Goal: Check status: Check status

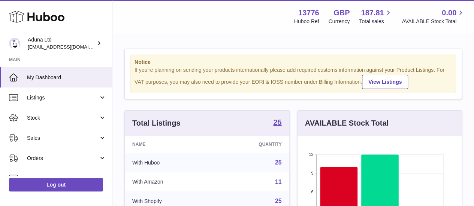
scroll to position [117, 164]
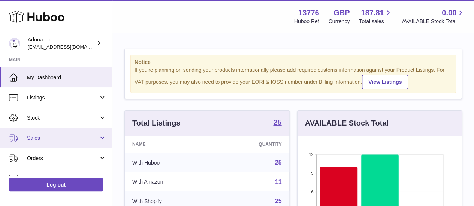
click at [54, 139] on span "Sales" at bounding box center [63, 138] width 72 height 7
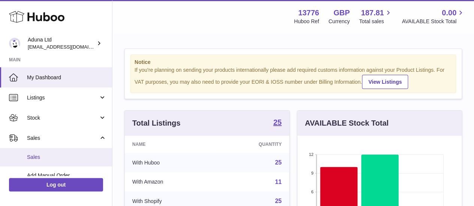
click at [54, 155] on span "Sales" at bounding box center [66, 157] width 79 height 7
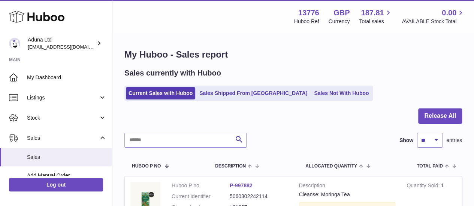
click at [252, 85] on div "Sales currently with Huboo Current Sales with Huboo Sales Shipped From Huboo Sa…" at bounding box center [292, 84] width 337 height 33
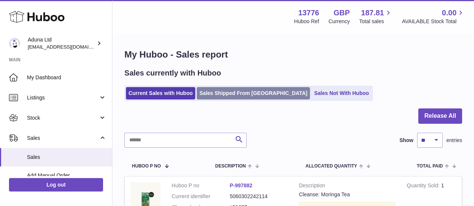
click at [254, 88] on link "Sales Shipped From [GEOGRAPHIC_DATA]" at bounding box center [253, 93] width 113 height 12
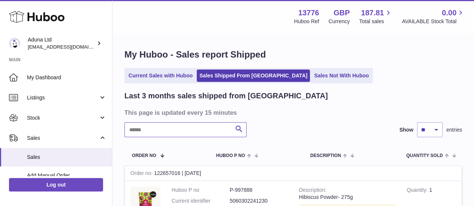
click at [184, 136] on input "text" at bounding box center [185, 129] width 122 height 15
paste input "******"
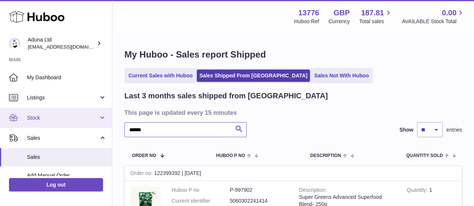
drag, startPoint x: 185, startPoint y: 128, endPoint x: 110, endPoint y: 125, distance: 74.9
paste input "text"
type input "******"
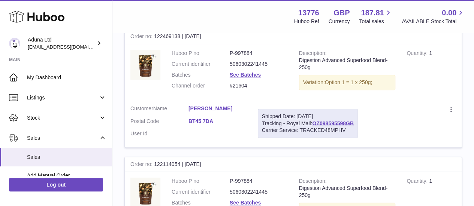
scroll to position [138, 0]
click at [172, 37] on div "Order no 122469138 | 7th Aug" at bounding box center [293, 35] width 337 height 15
click at [247, 106] on td "Customer Name Katrina Heron Postal Code BT45 7DA User Id" at bounding box center [188, 123] width 127 height 48
drag, startPoint x: 155, startPoint y: 34, endPoint x: 180, endPoint y: 34, distance: 24.7
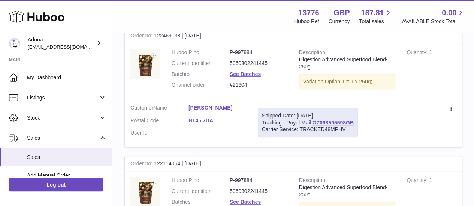
click at [180, 34] on div "Order no 122469138 | 7th Aug" at bounding box center [293, 35] width 337 height 15
copy div "122469138"
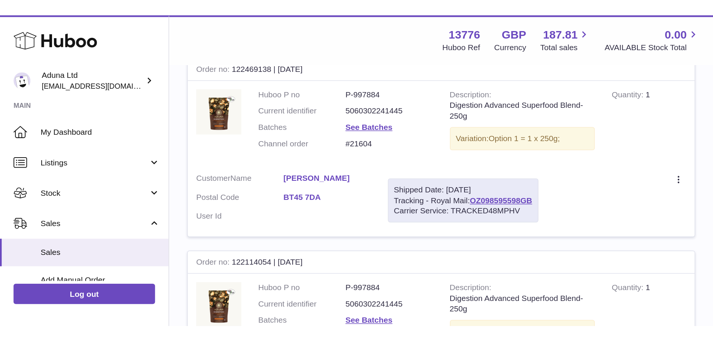
scroll to position [138, 0]
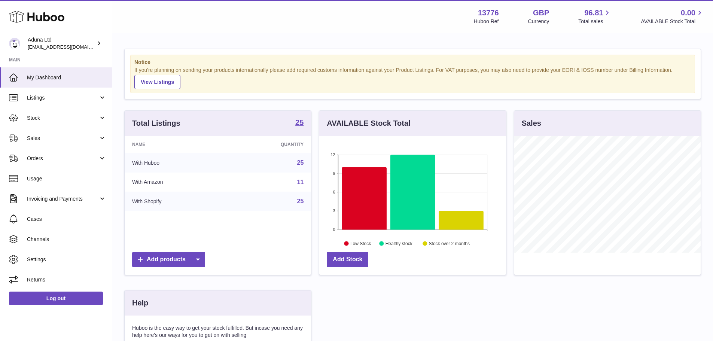
scroll to position [117, 187]
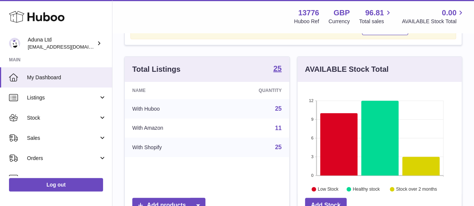
scroll to position [61, 0]
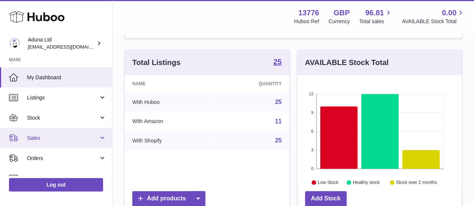
click at [67, 134] on link "Sales" at bounding box center [56, 138] width 112 height 20
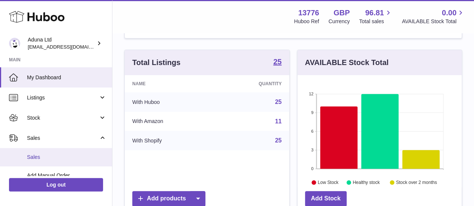
click at [52, 162] on link "Sales" at bounding box center [56, 157] width 112 height 18
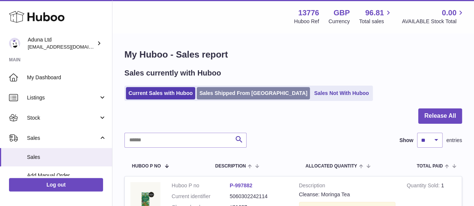
click at [231, 96] on link "Sales Shipped From [GEOGRAPHIC_DATA]" at bounding box center [253, 93] width 113 height 12
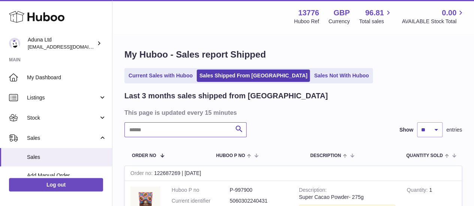
click at [173, 134] on input "text" at bounding box center [185, 129] width 122 height 15
paste input "******"
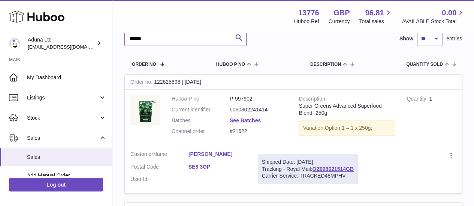
scroll to position [58, 0]
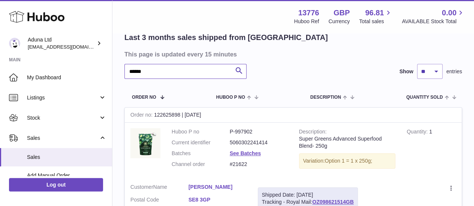
click at [179, 67] on input "******" at bounding box center [185, 71] width 122 height 15
paste input "***"
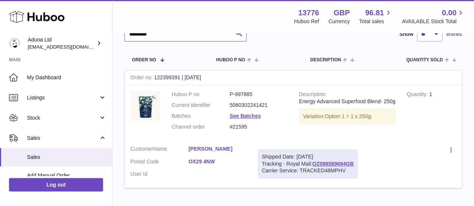
scroll to position [97, 0]
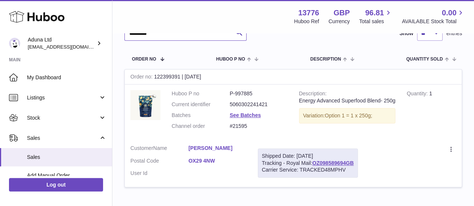
click at [160, 37] on input "*********" at bounding box center [185, 33] width 122 height 15
paste input "text"
type input "******"
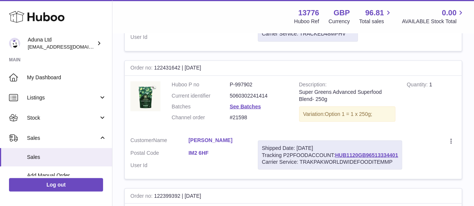
scroll to position [618, 0]
click at [174, 64] on div "Order no 122431642 | [DATE]" at bounding box center [293, 68] width 337 height 15
drag, startPoint x: 155, startPoint y: 65, endPoint x: 180, endPoint y: 64, distance: 25.1
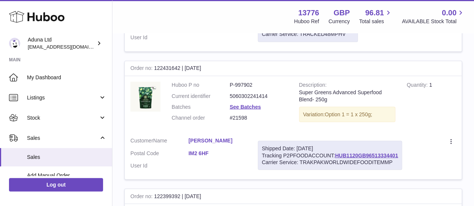
click at [180, 64] on div "Order no 122431642 | [DATE]" at bounding box center [293, 68] width 337 height 15
copy div "122431642"
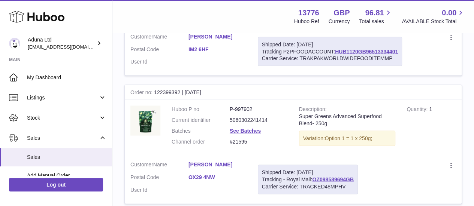
scroll to position [721, 0]
drag, startPoint x: 155, startPoint y: 88, endPoint x: 183, endPoint y: 89, distance: 27.7
click at [183, 89] on div "Order no 122399392 | [DATE]" at bounding box center [293, 93] width 337 height 15
copy div "122399392"
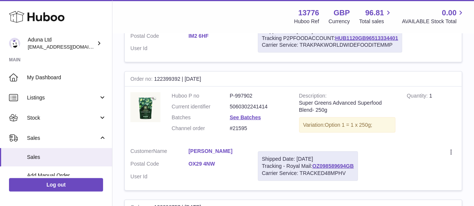
scroll to position [735, 0]
